Goal: Task Accomplishment & Management: Manage account settings

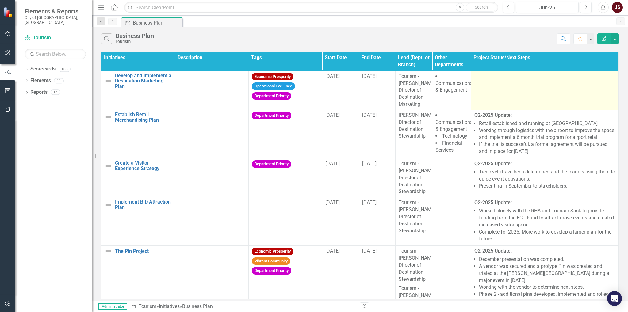
click at [518, 90] on td at bounding box center [544, 90] width 147 height 39
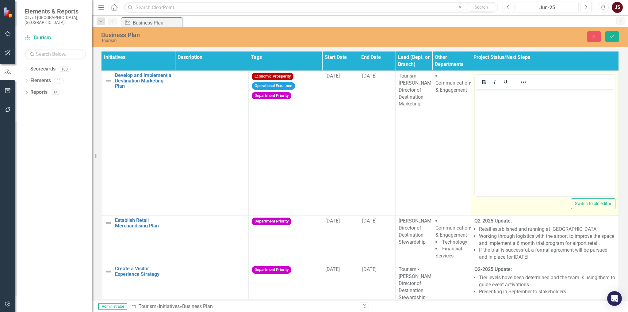
drag, startPoint x: 480, startPoint y: 82, endPoint x: 481, endPoint y: 86, distance: 4.6
click at [482, 82] on icon "Bold" at bounding box center [483, 82] width 3 height 4
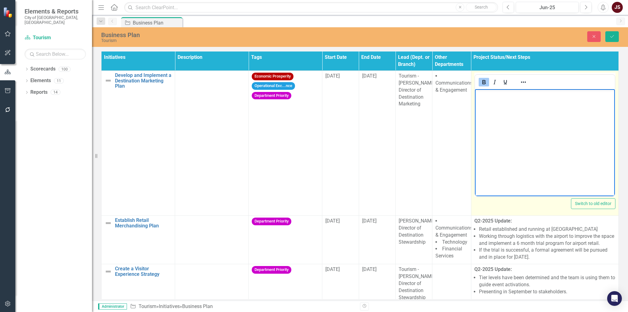
click at [486, 97] on p "﻿" at bounding box center [544, 94] width 137 height 7
click at [480, 84] on icon "Bold" at bounding box center [483, 82] width 7 height 7
click at [520, 84] on icon "Reveal or hide additional toolbar items" at bounding box center [523, 82] width 7 height 7
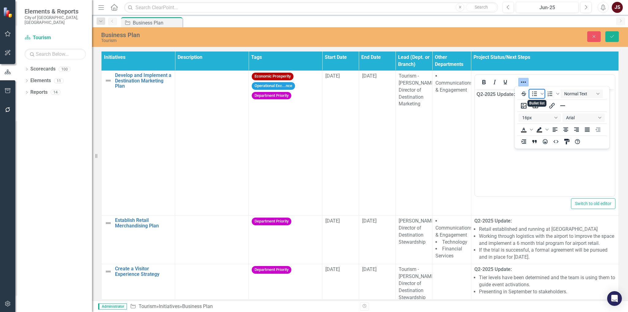
click at [534, 94] on icon "Bullet list" at bounding box center [534, 93] width 5 height 5
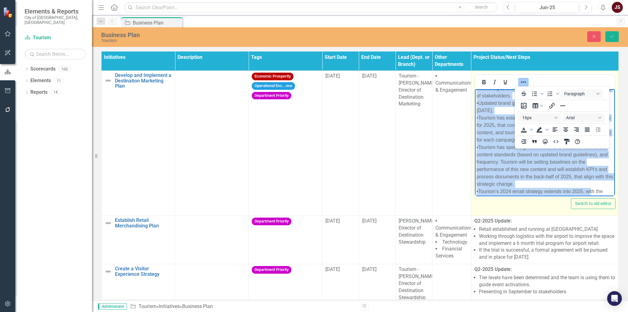
scroll to position [166, 0]
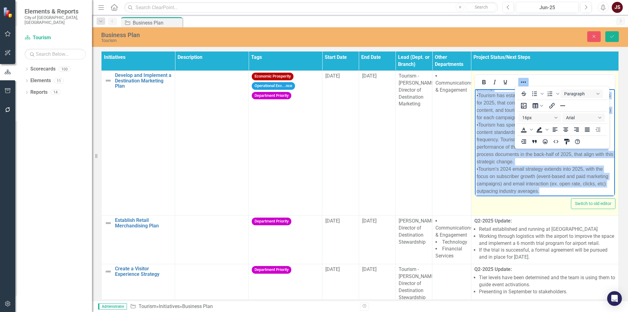
drag, startPoint x: 476, startPoint y: 106, endPoint x: 600, endPoint y: 190, distance: 149.7
click at [600, 190] on body "Q2-2025 Update: BG: (Not a single document plan yet, but multiple sub-plan docu…" at bounding box center [545, 60] width 140 height 273
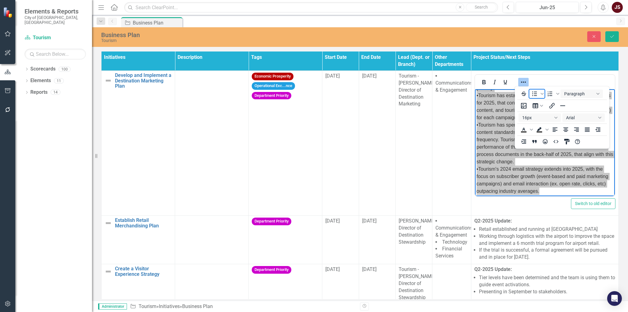
click at [536, 97] on icon "Bullet list" at bounding box center [534, 93] width 7 height 7
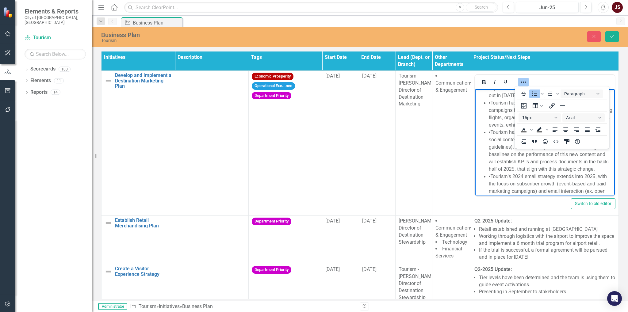
scroll to position [164, 0]
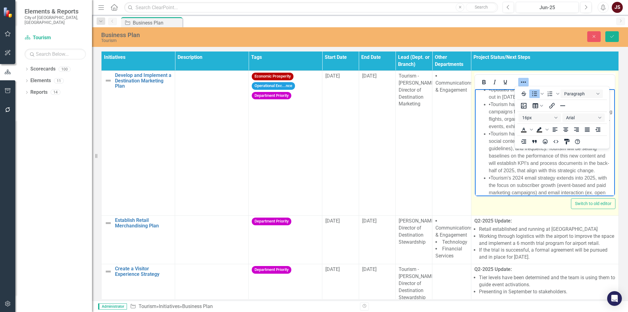
click at [485, 141] on ul "BG: (Not a single document plan yet, but multiple sub-plan documents either bui…" at bounding box center [544, 71] width 137 height 265
drag, startPoint x: 492, startPoint y: 161, endPoint x: 490, endPoint y: 165, distance: 4.8
click at [491, 163] on li "•Tourism's 2024 email strategy extends into 2025, with the focus on subscriber …" at bounding box center [550, 174] width 125 height 29
click at [490, 165] on li "•Tourism's 2024 email strategy extends into 2025, with the focus on subscriber …" at bounding box center [550, 174] width 125 height 29
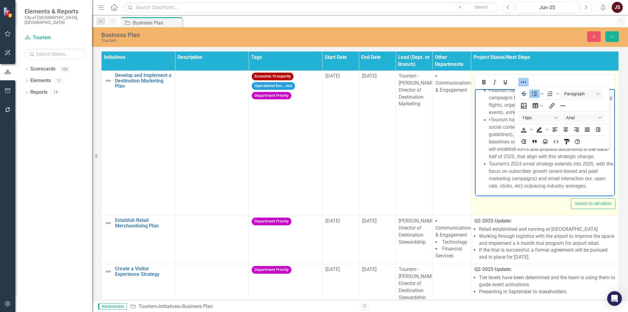
click at [492, 120] on li "•Tourism has spent significant efforts to establish new social content standard…" at bounding box center [550, 138] width 125 height 44
click at [490, 121] on li "•Tourism has spent significant efforts to establish new social content standard…" at bounding box center [550, 138] width 125 height 44
click at [491, 152] on li "•Tourism has established four over-arching annual campaigns for 2025, that cont…" at bounding box center [550, 155] width 125 height 29
click at [491, 137] on li "•Updated brand guidelines were completed and rolled out in [DATE]." at bounding box center [550, 133] width 125 height 15
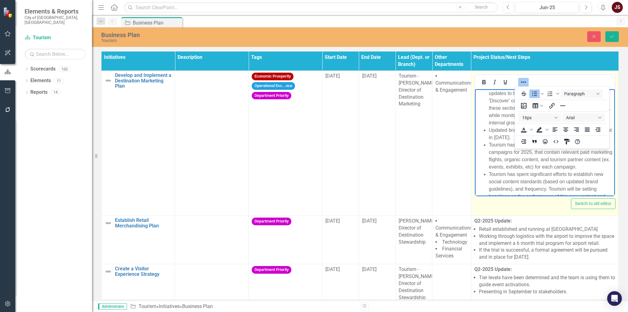
scroll to position [63, 0]
click at [490, 146] on li "•Tourism has established a new 'Explore' web section for [PERSON_NAME] neighbou…" at bounding box center [550, 162] width 125 height 52
click at [491, 110] on li "•Tourism focused on enhancing its own internal content strategy for the first h…" at bounding box center [550, 117] width 125 height 37
click at [492, 119] on li "•Added Digital Comms Consultant to the branch in [DATE]. This internal resource…" at bounding box center [550, 139] width 125 height 44
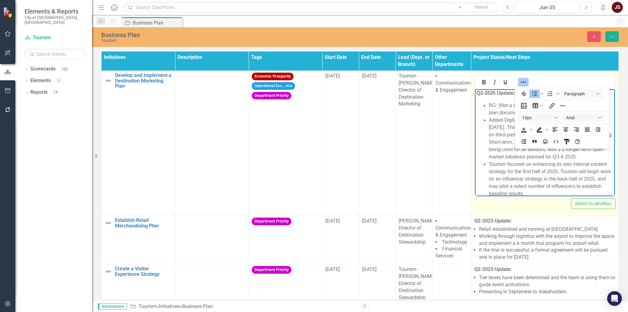
click at [523, 82] on icon "Reveal or hide additional toolbar items" at bounding box center [523, 82] width 7 height 7
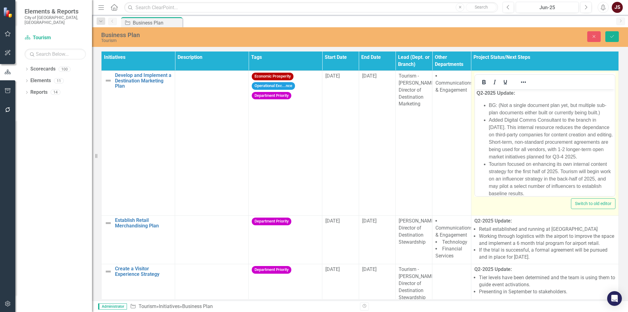
click at [489, 103] on li "BG: (Not a single document plan yet, but multiple sub-plan documents either bui…" at bounding box center [550, 109] width 125 height 15
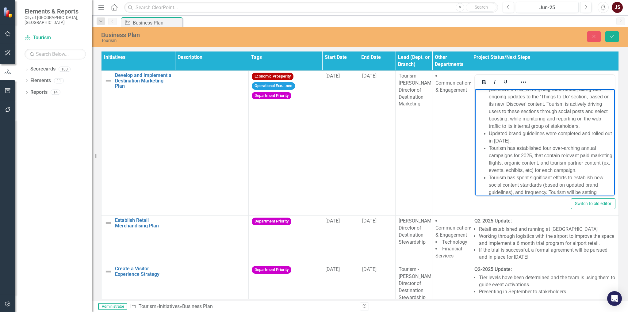
scroll to position [190, 0]
click at [616, 38] on button "Save" at bounding box center [611, 36] width 13 height 11
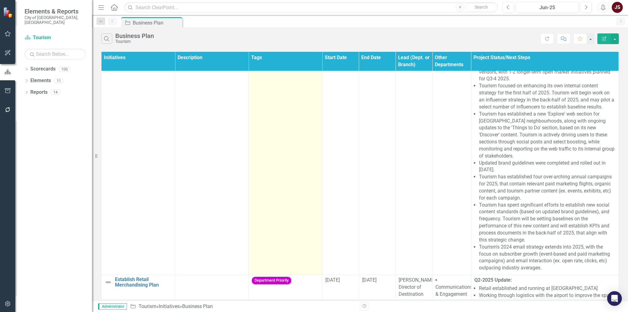
scroll to position [0, 0]
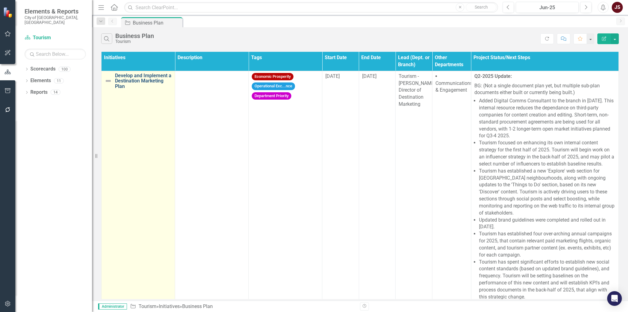
click at [140, 79] on link "Develop and Implement a Destination Marketing Plan" at bounding box center [143, 81] width 57 height 16
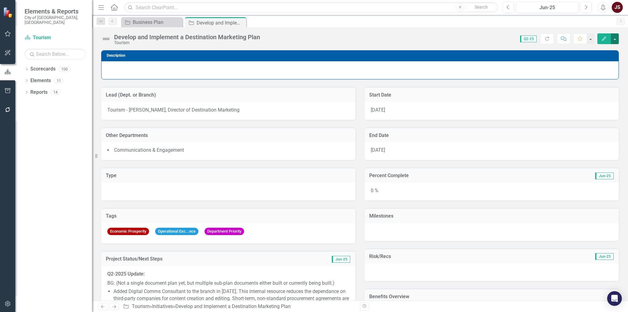
click at [615, 38] on button "button" at bounding box center [615, 38] width 8 height 11
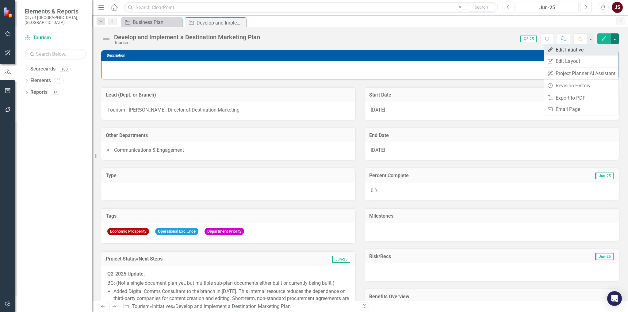
click at [577, 49] on link "Edit Edit Initiative" at bounding box center [581, 49] width 75 height 11
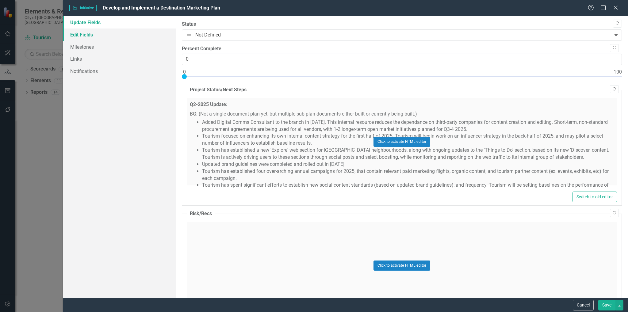
click at [86, 32] on link "Edit Fields" at bounding box center [119, 35] width 113 height 12
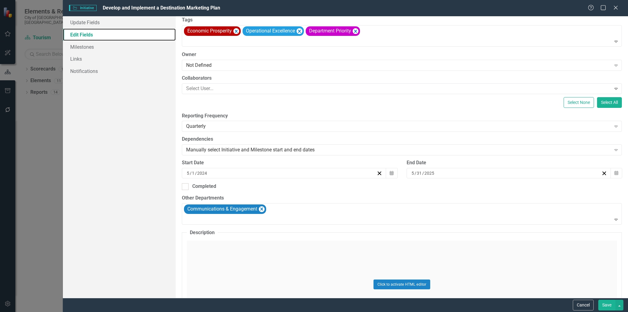
scroll to position [123, 0]
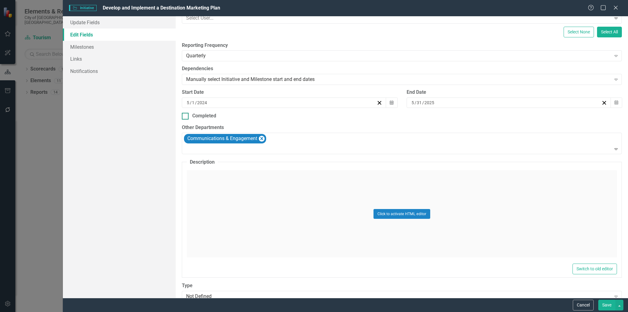
click at [189, 116] on div at bounding box center [185, 116] width 7 height 7
click at [186, 116] on input "Completed" at bounding box center [184, 115] width 4 height 4
checkbox input "true"
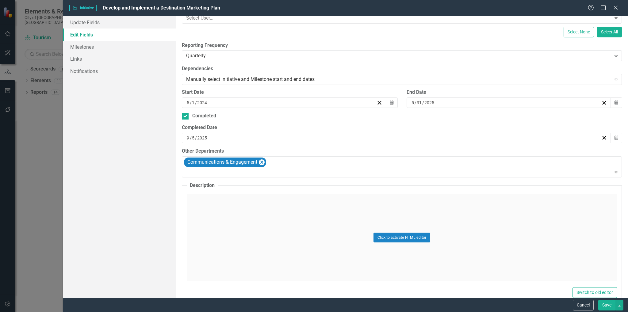
click at [608, 303] on button "Save" at bounding box center [606, 305] width 17 height 11
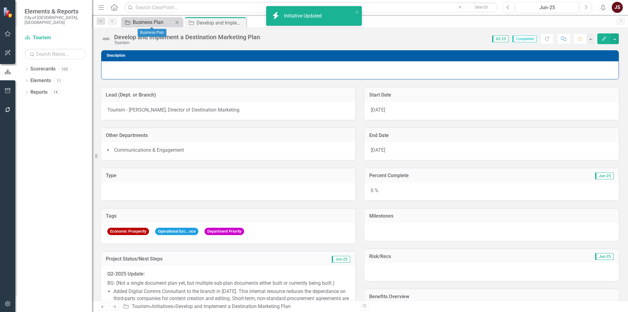
click at [153, 22] on div "Business Plan" at bounding box center [153, 22] width 40 height 8
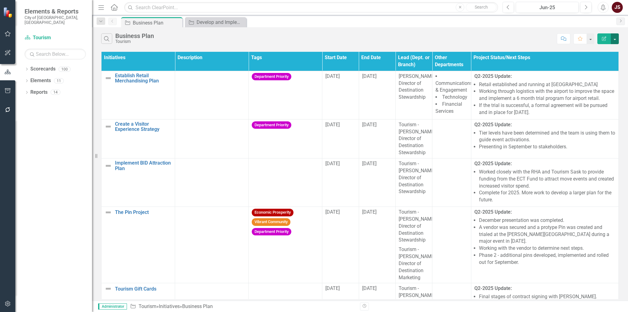
click at [615, 38] on button "button" at bounding box center [615, 38] width 8 height 11
click at [602, 75] on link "Excel Export to Excel" at bounding box center [594, 73] width 48 height 11
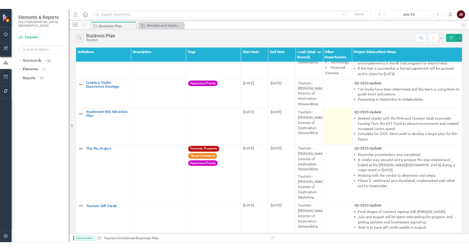
scroll to position [32, 0]
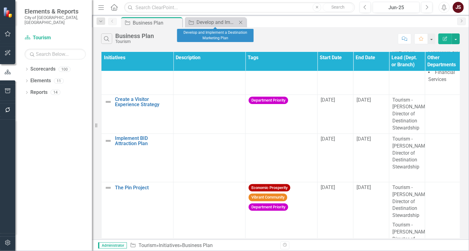
click at [241, 21] on icon at bounding box center [240, 22] width 3 height 3
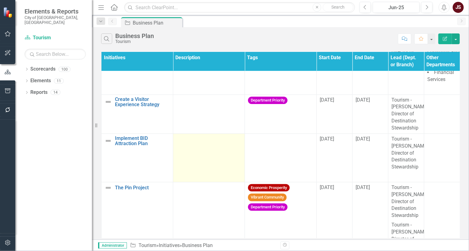
scroll to position [0, 0]
